Goal: Transaction & Acquisition: Purchase product/service

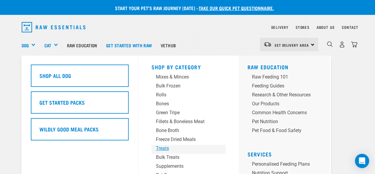
click at [166, 146] on div "Treats" at bounding box center [183, 148] width 55 height 7
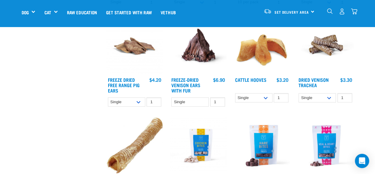
scroll to position [504, 0]
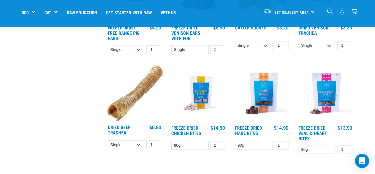
click at [134, 104] on img at bounding box center [135, 93] width 57 height 56
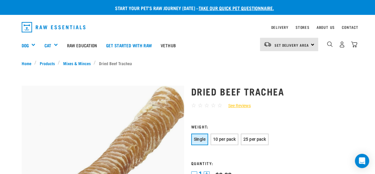
scroll to position [30, 0]
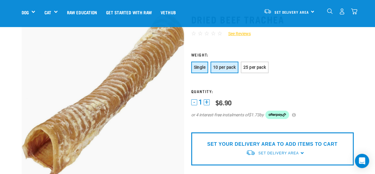
click at [231, 66] on span "10 per pack" at bounding box center [224, 67] width 23 height 5
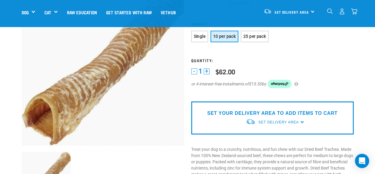
scroll to position [89, 0]
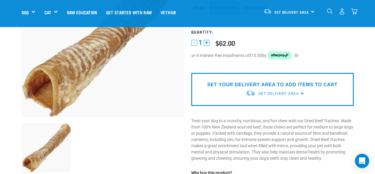
click at [252, 84] on p "SET YOUR DELIVERY AREA TO ADD ITEMS TO CART" at bounding box center [272, 84] width 130 height 7
click at [276, 93] on span "Set Delivery Area" at bounding box center [278, 93] width 40 height 4
click at [269, 107] on link "[GEOGRAPHIC_DATA]" at bounding box center [275, 107] width 59 height 10
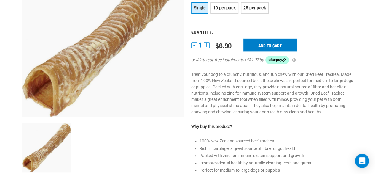
click at [266, 44] on input "Add to cart" at bounding box center [270, 45] width 53 height 12
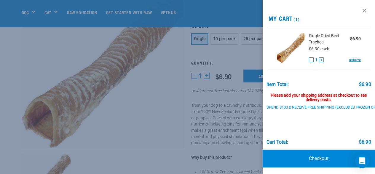
scroll to position [42, 0]
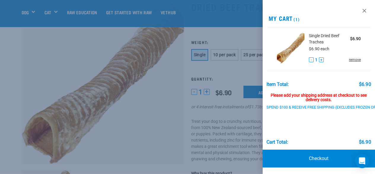
click at [349, 60] on link "remove" at bounding box center [355, 59] width 12 height 5
click at [350, 59] on link "remove" at bounding box center [355, 59] width 12 height 5
click at [309, 59] on button "-" at bounding box center [311, 59] width 5 height 5
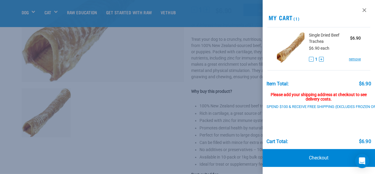
scroll to position [161, 0]
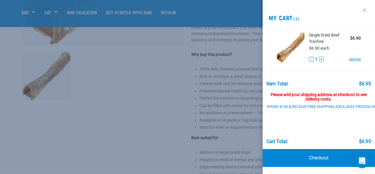
click at [360, 5] on link at bounding box center [364, 9] width 9 height 9
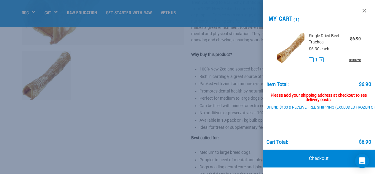
click at [349, 60] on link "remove" at bounding box center [355, 59] width 12 height 5
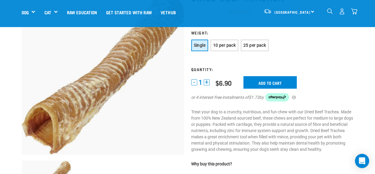
scroll to position [25, 0]
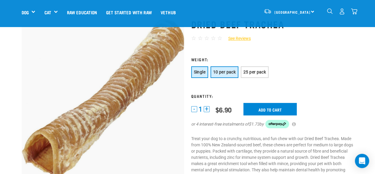
click at [229, 72] on span "10 per pack" at bounding box center [224, 71] width 23 height 5
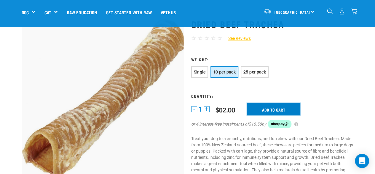
click at [263, 108] on input "Add to cart" at bounding box center [273, 109] width 53 height 12
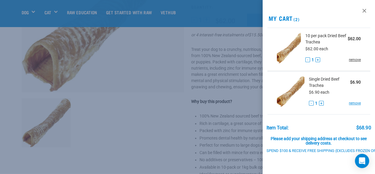
click at [351, 58] on link "remove" at bounding box center [355, 59] width 12 height 5
click at [352, 103] on link "remove" at bounding box center [355, 102] width 12 height 5
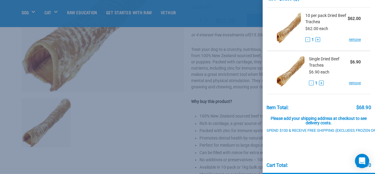
scroll to position [0, 0]
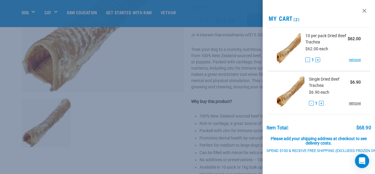
click at [349, 101] on link "remove" at bounding box center [355, 102] width 12 height 5
click at [350, 101] on link "remove" at bounding box center [355, 102] width 12 height 5
click at [362, 11] on link at bounding box center [364, 10] width 9 height 9
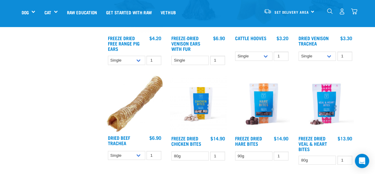
scroll to position [534, 0]
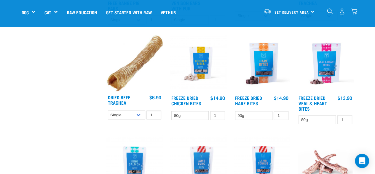
click at [126, 60] on img at bounding box center [135, 63] width 57 height 56
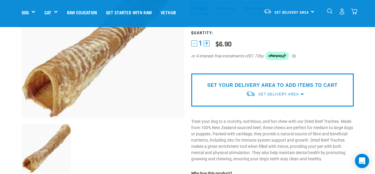
scroll to position [89, 0]
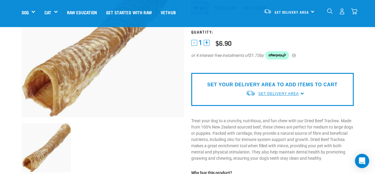
click at [271, 93] on span "Set Delivery Area" at bounding box center [278, 93] width 40 height 4
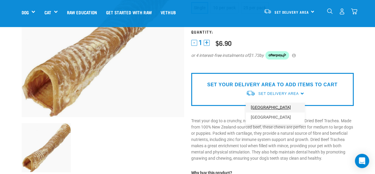
click at [270, 109] on link "[GEOGRAPHIC_DATA]" at bounding box center [275, 107] width 59 height 10
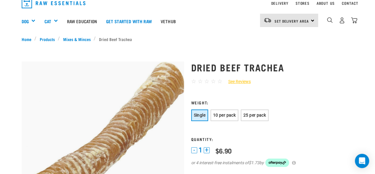
scroll to position [0, 0]
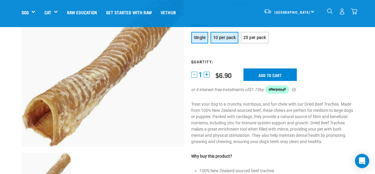
click at [222, 39] on span "10 per pack" at bounding box center [224, 37] width 23 height 5
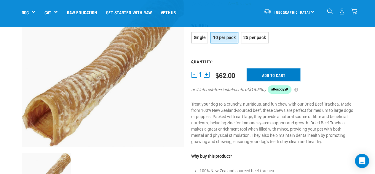
click at [291, 72] on input "Add to cart" at bounding box center [273, 74] width 53 height 12
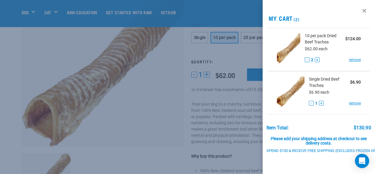
click at [306, 58] on button "-" at bounding box center [307, 59] width 5 height 5
click at [306, 60] on button "-" at bounding box center [307, 59] width 5 height 5
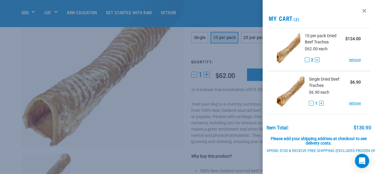
click at [306, 61] on button "-" at bounding box center [307, 59] width 5 height 5
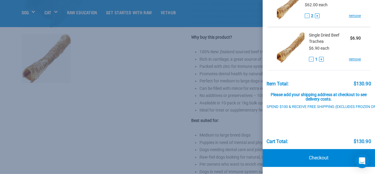
scroll to position [48, 23]
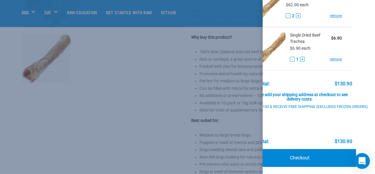
click at [366, 162] on div "Open Intercom Messenger" at bounding box center [363, 161] width 16 height 16
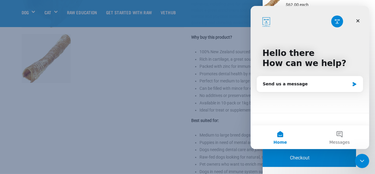
scroll to position [0, 0]
click at [279, 83] on div "Send us a message" at bounding box center [306, 84] width 87 height 6
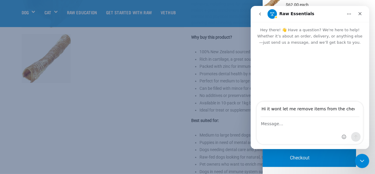
type input "Hi it wont let me remove items from the checkout"
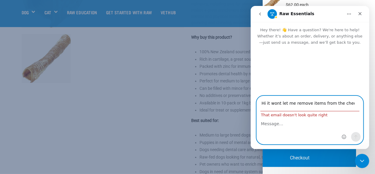
drag, startPoint x: 356, startPoint y: 108, endPoint x: 301, endPoint y: 106, distance: 55.5
click at [251, 108] on div "Hi it wont let me remove items from the checkout That email doesn't look quite …" at bounding box center [310, 120] width 119 height 48
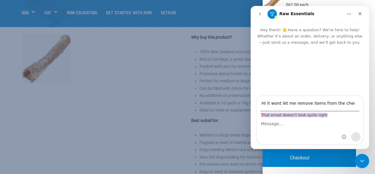
drag, startPoint x: 354, startPoint y: 103, endPoint x: 267, endPoint y: 102, distance: 87.0
click at [267, 102] on div "Hi it wont let me remove items from the checkout That email doesn't look quite …" at bounding box center [310, 120] width 107 height 48
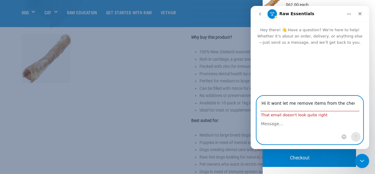
drag, startPoint x: 263, startPoint y: 104, endPoint x: 366, endPoint y: 102, distance: 103.9
click at [366, 102] on div "Hi it wont let me remove items from the checkout That email doesn't look quite …" at bounding box center [310, 120] width 119 height 48
click at [302, 125] on textarea "Message…" at bounding box center [310, 122] width 106 height 10
paste textarea "Hi it wont let me remove items from the checkout"
type textarea "Hi it wont let me remove items from the checkout"
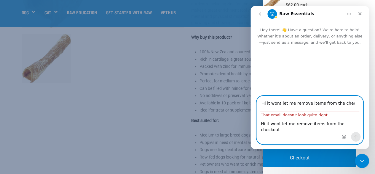
drag, startPoint x: 297, startPoint y: 103, endPoint x: 368, endPoint y: 104, distance: 71.2
click at [368, 104] on div "Hi it wont let me remove items from the checkout That email doesn't look quite …" at bounding box center [310, 120] width 119 height 48
type input "a"
type input "stevewesty29@gmail.com"
click at [361, 138] on button "Send a message…" at bounding box center [355, 136] width 9 height 9
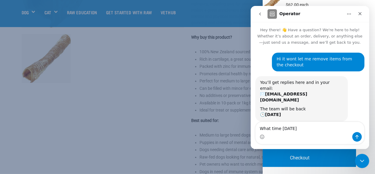
type textarea "What time tomorrow?"
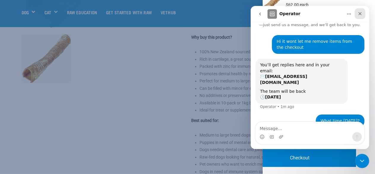
click at [361, 14] on icon "Close" at bounding box center [360, 13] width 5 height 5
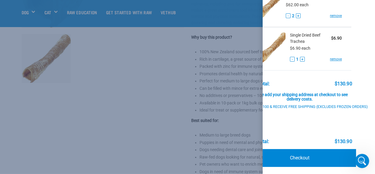
scroll to position [48, 0]
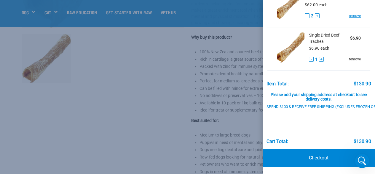
click at [349, 56] on link "remove" at bounding box center [355, 58] width 12 height 5
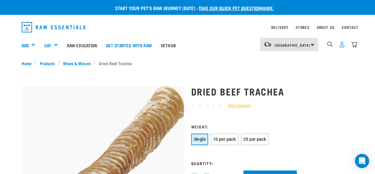
click at [343, 45] on img "dropdown navigation" at bounding box center [342, 44] width 6 height 6
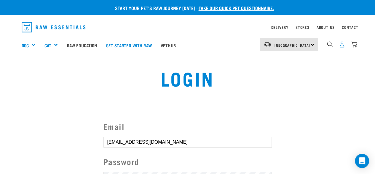
click at [342, 44] on img "dropdown navigation" at bounding box center [342, 44] width 6 height 6
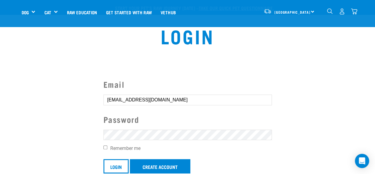
scroll to position [59, 0]
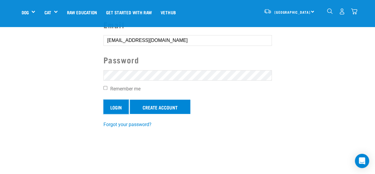
click at [111, 107] on input "Login" at bounding box center [116, 106] width 25 height 14
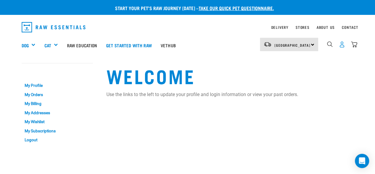
click at [345, 44] on img "dropdown navigation" at bounding box center [342, 44] width 6 height 6
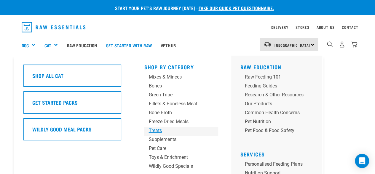
click at [160, 130] on div "Treats" at bounding box center [176, 130] width 55 height 7
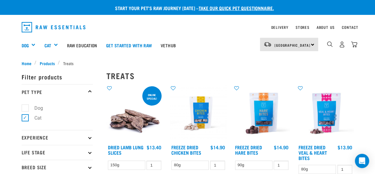
click at [25, 118] on label "Cat" at bounding box center [34, 117] width 19 height 7
click at [23, 118] on input "Cat" at bounding box center [24, 117] width 4 height 4
checkbox input "false"
click at [26, 110] on label "Dog" at bounding box center [35, 107] width 20 height 7
click at [26, 109] on input "Dog" at bounding box center [24, 107] width 4 height 4
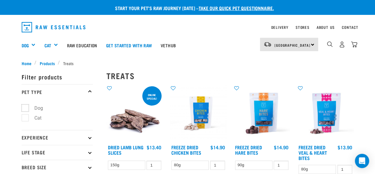
checkbox input "true"
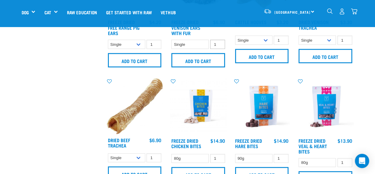
scroll to position [564, 0]
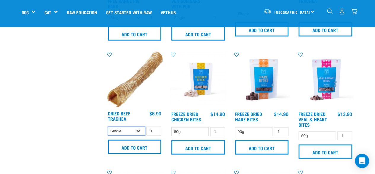
click at [139, 131] on select "Single 10 per pack 25 per pack" at bounding box center [126, 130] width 37 height 9
select select "251918"
click at [108, 126] on select "Single 10 per pack 25 per pack" at bounding box center [126, 130] width 37 height 9
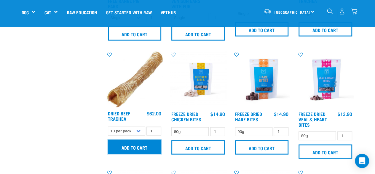
click at [141, 144] on input "Add to cart" at bounding box center [135, 146] width 54 height 14
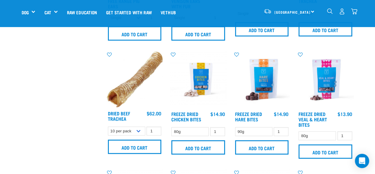
click at [43, 88] on button "delete" at bounding box center [40, 87] width 6 height 6
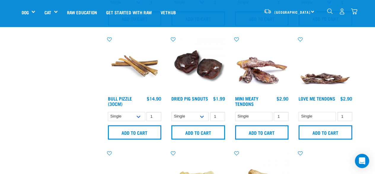
scroll to position [208, 0]
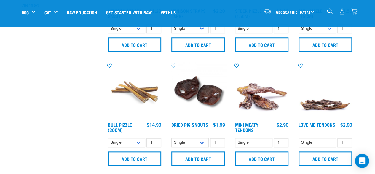
click at [354, 12] on img "dropdown navigation" at bounding box center [354, 11] width 6 height 6
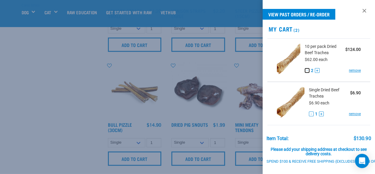
click at [306, 69] on button "-" at bounding box center [307, 70] width 5 height 5
click at [309, 114] on button "-" at bounding box center [311, 113] width 5 height 5
click at [349, 113] on link "remove" at bounding box center [355, 113] width 12 height 5
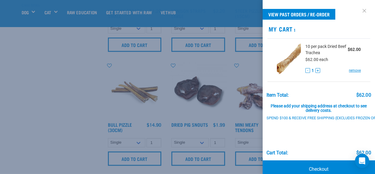
click at [360, 11] on link at bounding box center [364, 10] width 9 height 9
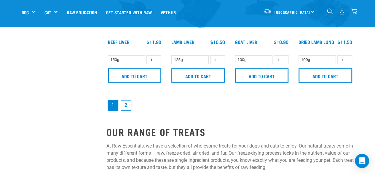
scroll to position [869, 0]
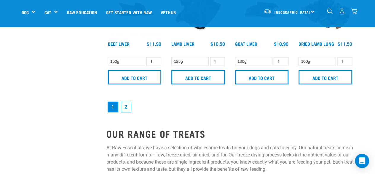
click at [130, 101] on link "2" at bounding box center [126, 106] width 11 height 11
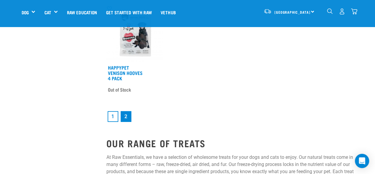
scroll to position [813, 0]
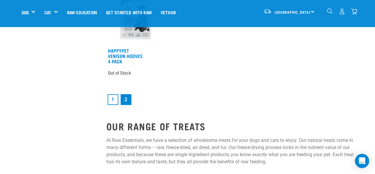
drag, startPoint x: 110, startPoint y: 96, endPoint x: 112, endPoint y: 98, distance: 3.1
click at [110, 96] on link "1" at bounding box center [113, 99] width 11 height 11
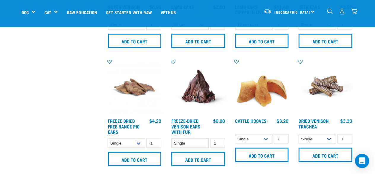
scroll to position [475, 0]
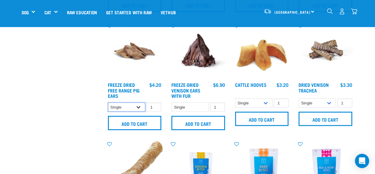
click at [139, 109] on select "Single 25 per pack" at bounding box center [126, 106] width 37 height 9
select select "235894"
click at [108, 102] on select "Single 25 per pack" at bounding box center [126, 106] width 37 height 9
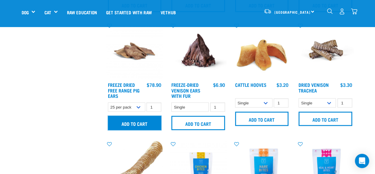
click at [137, 126] on input "Add to cart" at bounding box center [135, 122] width 54 height 14
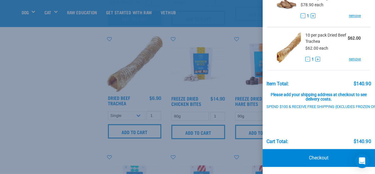
scroll to position [623, 0]
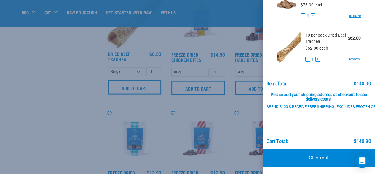
click at [316, 153] on link "Checkout" at bounding box center [319, 158] width 113 height 18
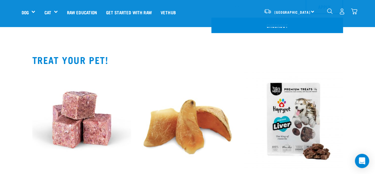
scroll to position [119, 0]
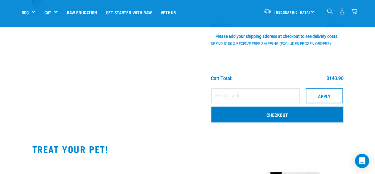
click at [284, 109] on link "Checkout" at bounding box center [278, 114] width 132 height 15
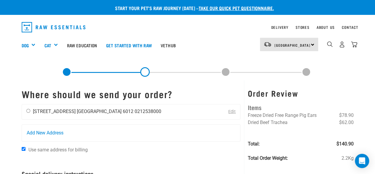
click at [28, 112] on input "radio" at bounding box center [28, 111] width 4 height 4
radio input "true"
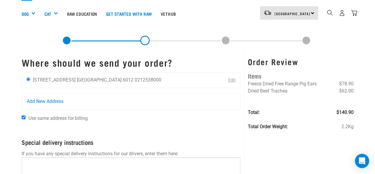
scroll to position [59, 0]
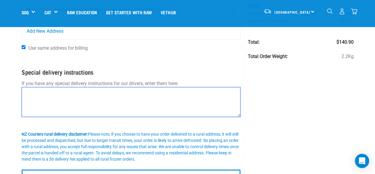
click at [67, 99] on textarea at bounding box center [131, 102] width 219 height 30
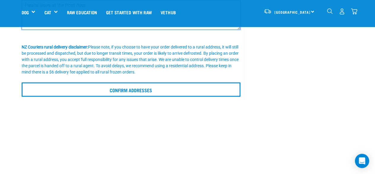
scroll to position [178, 0]
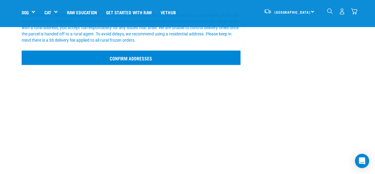
type textarea "Please leave at the front door"
click at [136, 57] on input "Confirm addresses" at bounding box center [131, 57] width 219 height 14
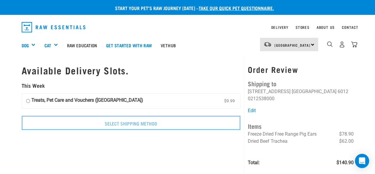
click at [27, 101] on input "Treats, Pet Care and Vouchers ([GEOGRAPHIC_DATA]) $9.99" at bounding box center [28, 100] width 4 height 9
radio input "true"
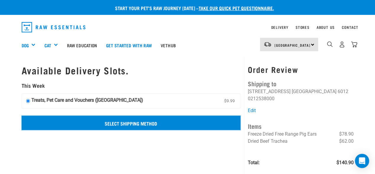
click at [106, 123] on input "Select Shipping Method" at bounding box center [131, 122] width 219 height 14
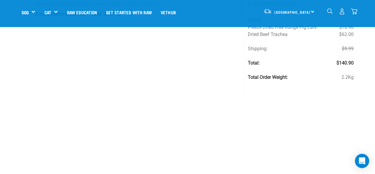
scroll to position [30, 0]
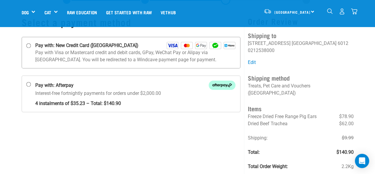
click at [28, 44] on input "Pay with: New Credit Card ([GEOGRAPHIC_DATA])" at bounding box center [28, 45] width 5 height 5
radio input "true"
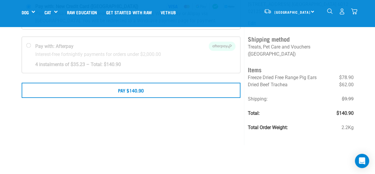
scroll to position [59, 0]
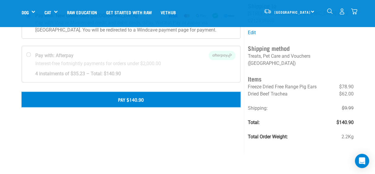
click at [169, 101] on button "Pay $140.90" at bounding box center [131, 99] width 219 height 15
